Goal: Transaction & Acquisition: Book appointment/travel/reservation

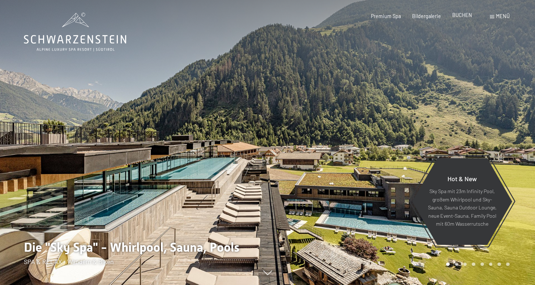
click at [463, 16] on span "BUCHEN" at bounding box center [462, 15] width 20 height 6
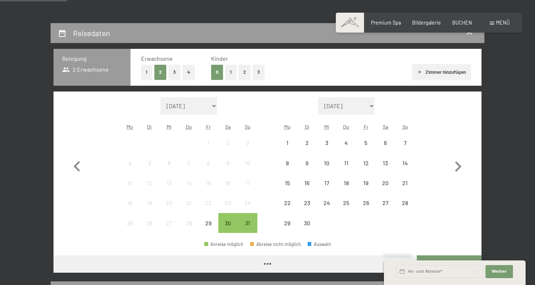
scroll to position [136, 0]
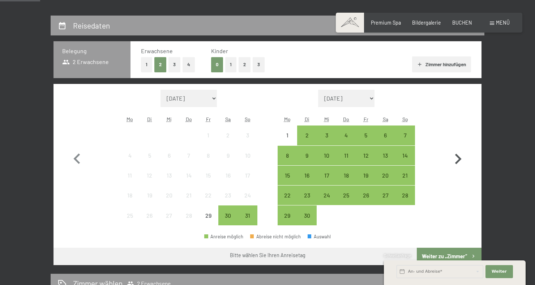
click at [459, 159] on icon "button" at bounding box center [458, 159] width 7 height 10
select select "[DATE]"
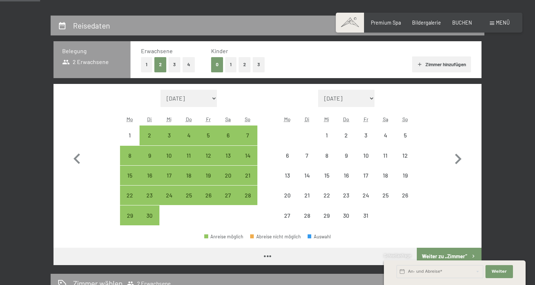
select select "[DATE]"
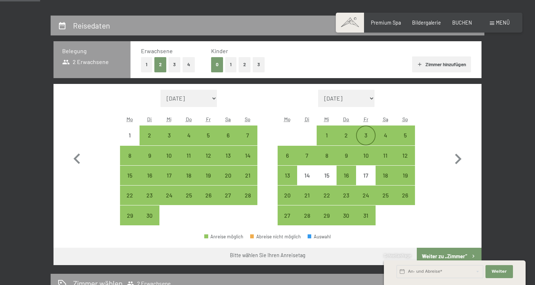
click at [363, 137] on div "3" at bounding box center [366, 141] width 18 height 18
select select "[DATE]"
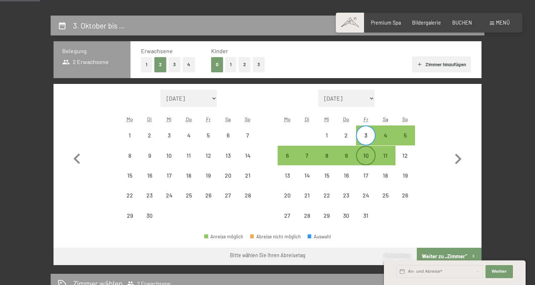
click at [367, 155] on div "10" at bounding box center [366, 162] width 18 height 18
select select "[DATE]"
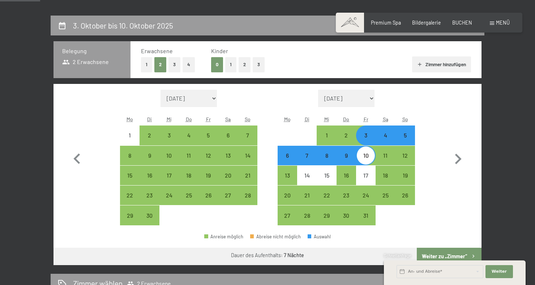
click at [446, 250] on button "Weiter zu „Zimmer“" at bounding box center [449, 256] width 65 height 17
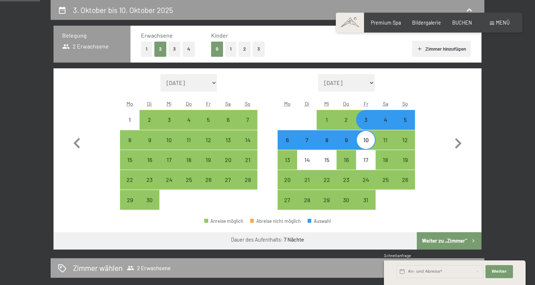
select select "[DATE]"
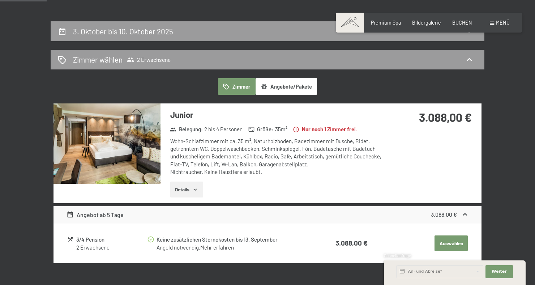
scroll to position [131, 0]
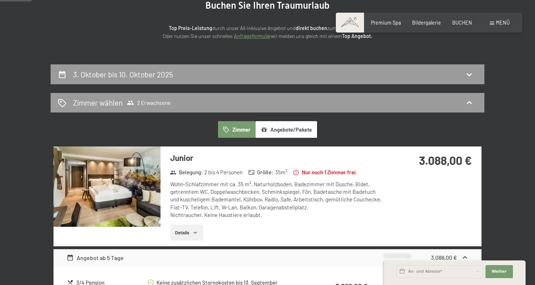
click at [280, 68] on div "3. Oktober bis 10. Oktober 2025" at bounding box center [268, 74] width 434 height 20
select select "[DATE]"
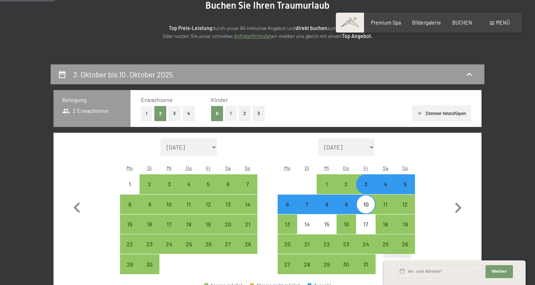
scroll to position [152, 0]
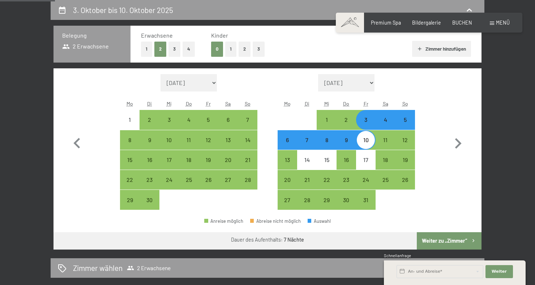
click at [386, 119] on div "4" at bounding box center [385, 126] width 18 height 18
select select "[DATE]"
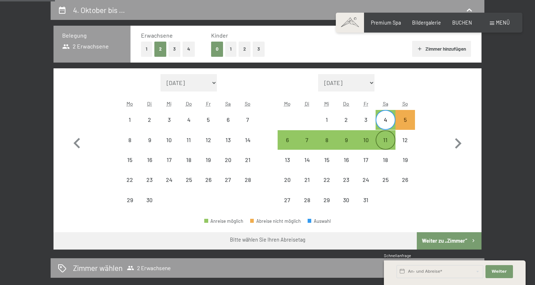
click at [385, 140] on div "11" at bounding box center [385, 146] width 18 height 18
select select "[DATE]"
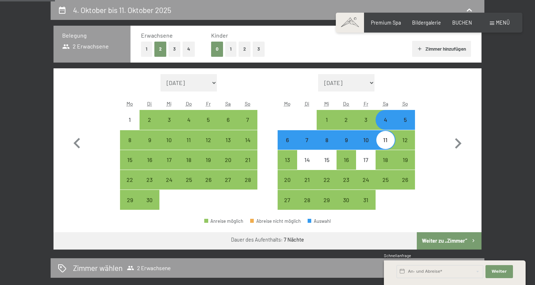
click at [439, 244] on button "Weiter zu „Zimmer“" at bounding box center [449, 240] width 65 height 17
select select "[DATE]"
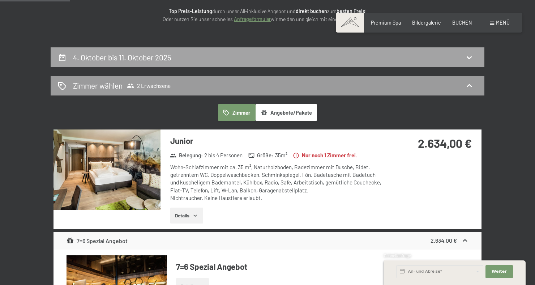
scroll to position [102, 0]
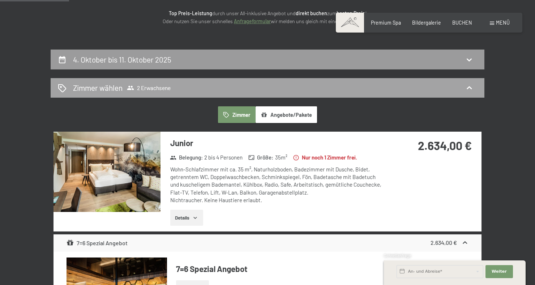
click at [295, 86] on div "Zimmer wählen 2 Erwachsene" at bounding box center [267, 87] width 419 height 10
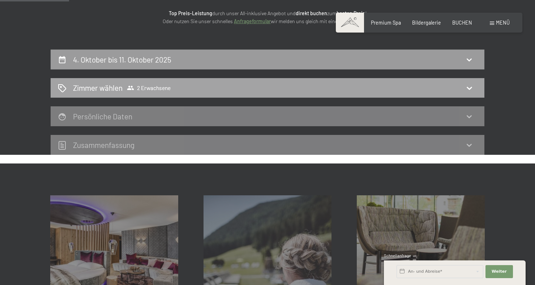
click at [371, 61] on div "4. Oktober bis 11. Oktober 2025" at bounding box center [267, 59] width 419 height 10
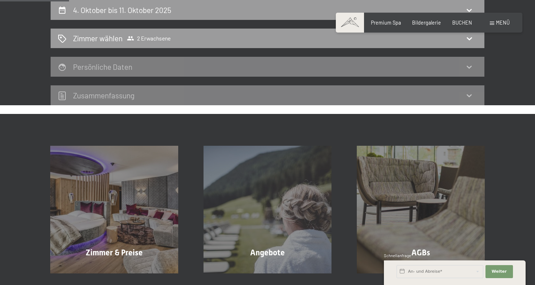
select select "[DATE]"
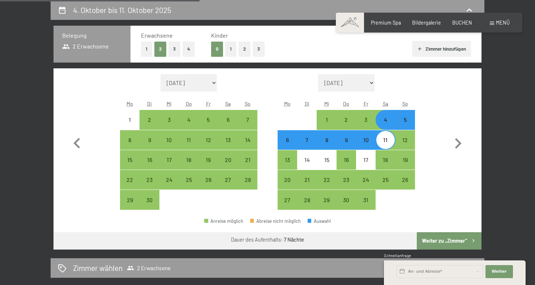
click at [386, 139] on div "11" at bounding box center [385, 146] width 18 height 18
select select "[DATE]"
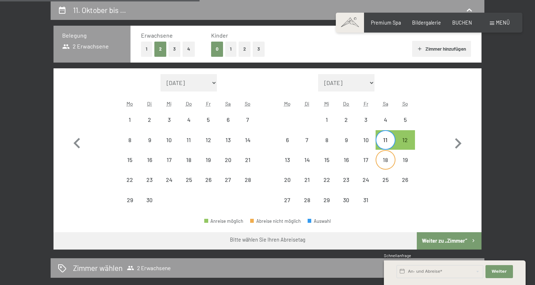
click at [389, 158] on div "18" at bounding box center [385, 166] width 18 height 18
select select "[DATE]"
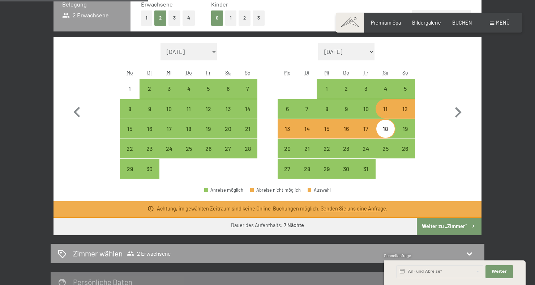
click at [449, 231] on button "Weiter zu „Zimmer“" at bounding box center [449, 226] width 65 height 17
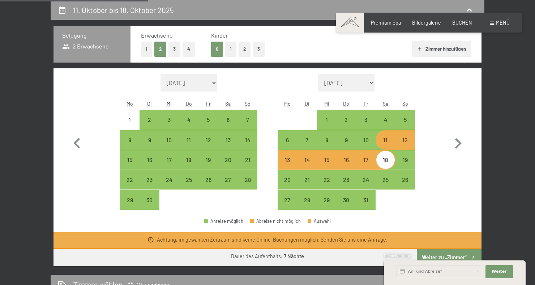
select select "[DATE]"
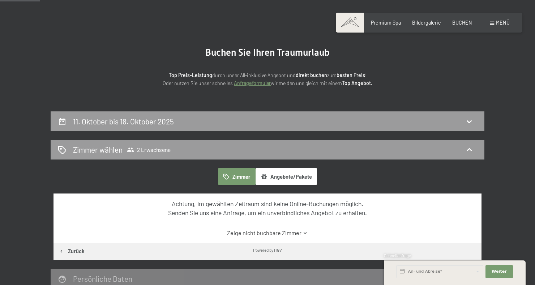
scroll to position [40, 0]
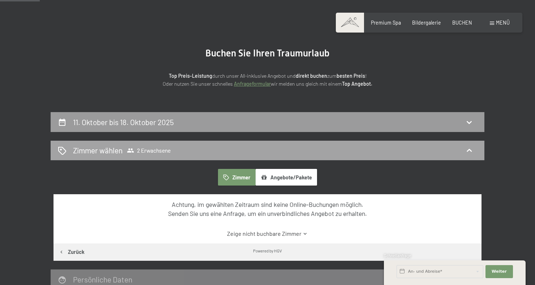
click at [372, 149] on div "Zimmer wählen 2 Erwachsene" at bounding box center [267, 150] width 419 height 10
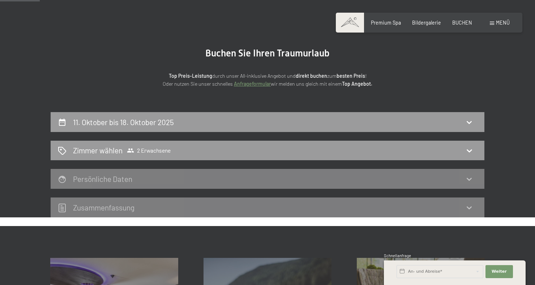
click at [375, 127] on div "11. Oktober bis 18. Oktober 2025" at bounding box center [268, 122] width 434 height 20
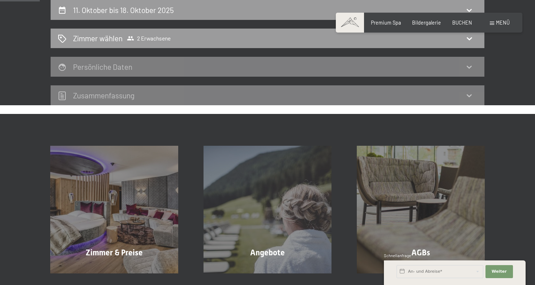
select select "[DATE]"
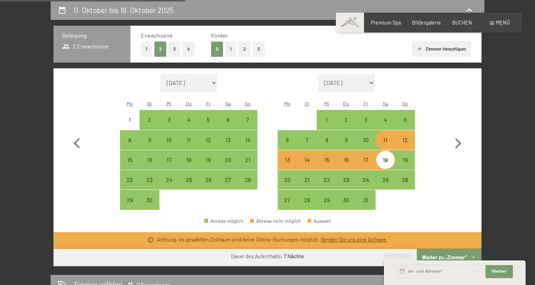
click at [399, 140] on div "12" at bounding box center [405, 146] width 18 height 18
select select "[DATE]"
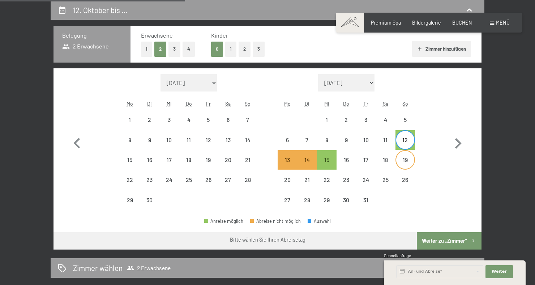
click at [405, 162] on div "19" at bounding box center [405, 166] width 18 height 18
select select "[DATE]"
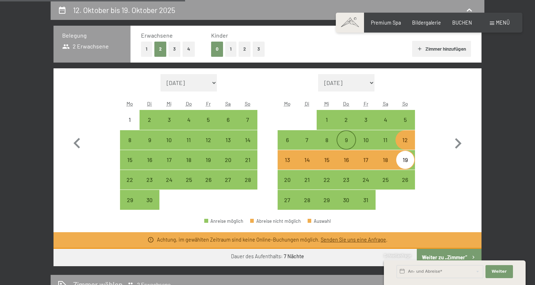
click at [351, 141] on div "9" at bounding box center [346, 146] width 18 height 18
select select "[DATE]"
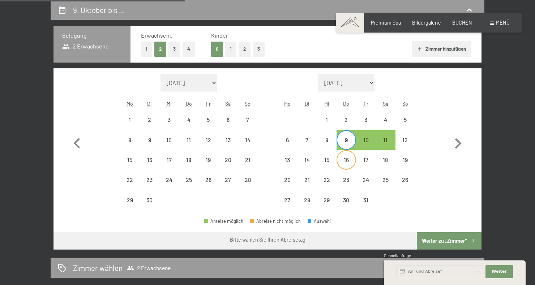
click at [349, 161] on div "16" at bounding box center [346, 166] width 18 height 18
select select "[DATE]"
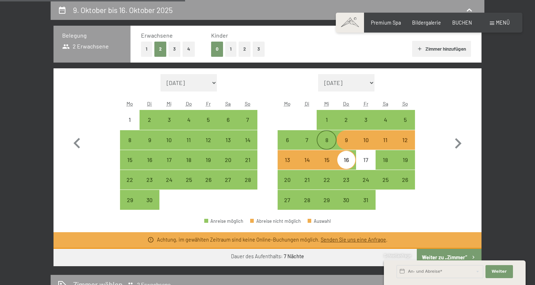
click at [329, 139] on div "8" at bounding box center [326, 146] width 18 height 18
select select "[DATE]"
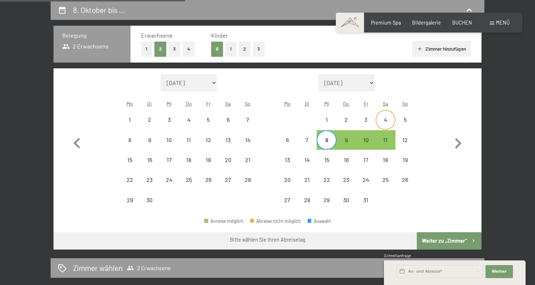
click at [381, 123] on div "4" at bounding box center [385, 126] width 18 height 18
select select "[DATE]"
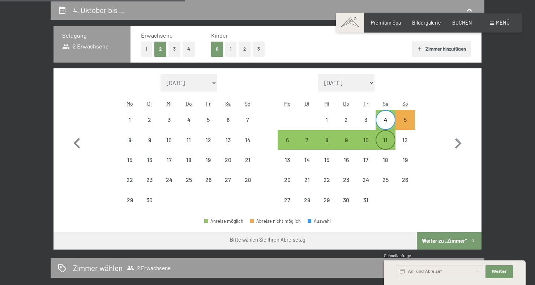
click at [384, 138] on div "11" at bounding box center [385, 146] width 18 height 18
select select "[DATE]"
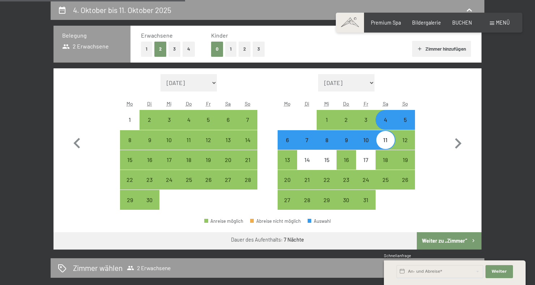
click at [384, 117] on div "4" at bounding box center [385, 126] width 18 height 18
select select "[DATE]"
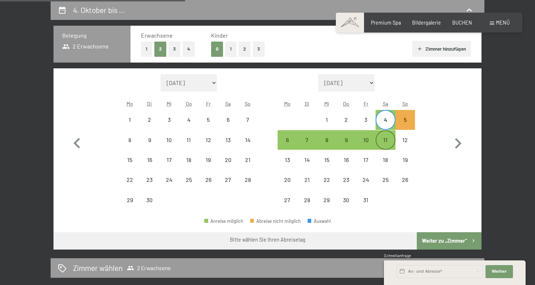
click at [386, 140] on div "11" at bounding box center [385, 146] width 18 height 18
select select "[DATE]"
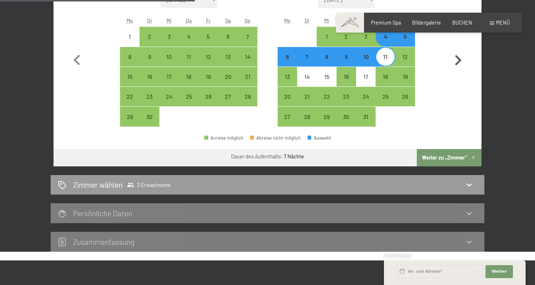
click at [455, 157] on button "Weiter zu „Zimmer“" at bounding box center [449, 157] width 65 height 17
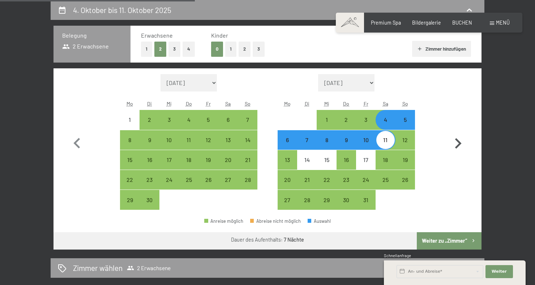
select select "[DATE]"
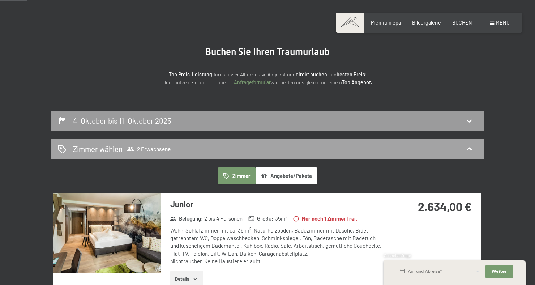
scroll to position [0, 0]
